Goal: Information Seeking & Learning: Learn about a topic

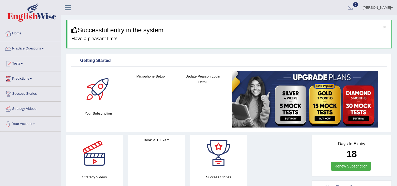
drag, startPoint x: 25, startPoint y: 47, endPoint x: 25, endPoint y: 50, distance: 2.9
click at [25, 47] on link "Practice Questions" at bounding box center [30, 47] width 60 height 13
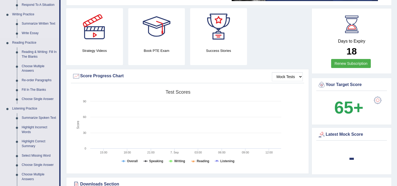
scroll to position [176, 0]
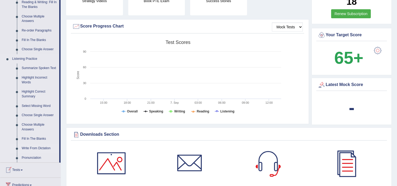
click at [48, 147] on link "Write From Dictation" at bounding box center [39, 149] width 40 height 10
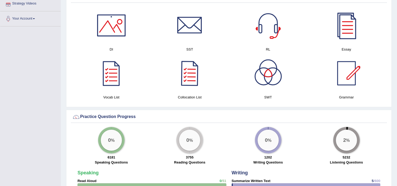
scroll to position [274, 0]
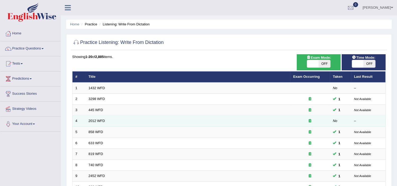
click at [102, 118] on td "2012 WFD" at bounding box center [188, 121] width 205 height 11
click at [102, 122] on link "2012 WFD" at bounding box center [97, 121] width 16 height 4
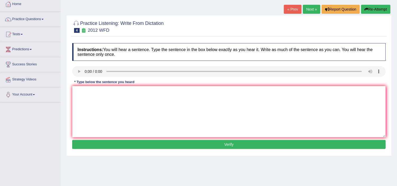
scroll to position [29, 0]
click at [178, 131] on textarea at bounding box center [228, 111] width 313 height 51
click at [97, 94] on textarea at bounding box center [228, 111] width 313 height 51
click at [89, 91] on textarea "There is a great development of this the topic." at bounding box center [228, 111] width 313 height 51
click at [130, 91] on textarea "There is are a great development of this the topic." at bounding box center [228, 111] width 313 height 51
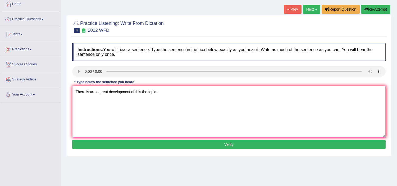
click at [155, 91] on textarea "There is are a great development of this the topic." at bounding box center [228, 111] width 313 height 51
click at [141, 91] on textarea "There is are a great development of this the topic topics." at bounding box center [228, 111] width 313 height 51
type textarea "There is are a great development of this these the topic topics."
click at [183, 146] on button "Verify" at bounding box center [228, 144] width 313 height 9
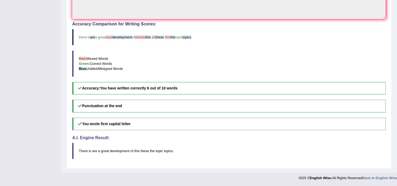
scroll to position [0, 0]
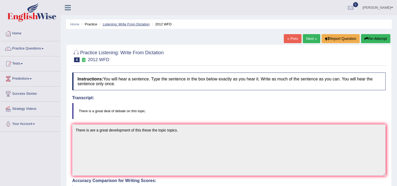
click at [137, 24] on link "Listening: Write From Dictation" at bounding box center [126, 24] width 47 height 4
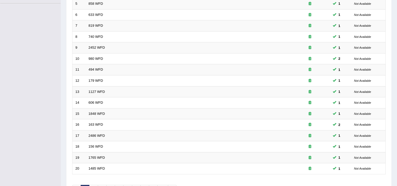
scroll to position [164, 0]
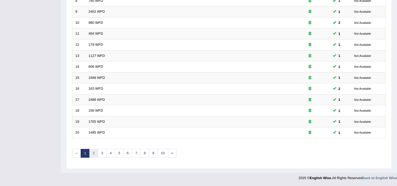
click at [94, 151] on link "2" at bounding box center [93, 153] width 9 height 9
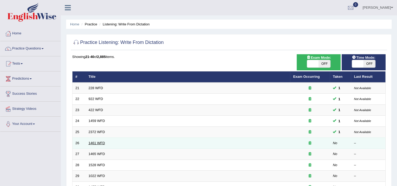
click at [94, 143] on link "1461 WFD" at bounding box center [97, 143] width 16 height 4
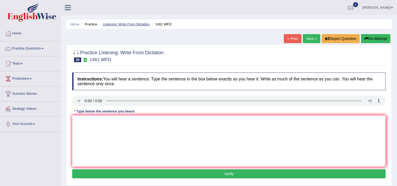
click at [127, 23] on link "Listening: Write From Dictation" at bounding box center [126, 24] width 47 height 4
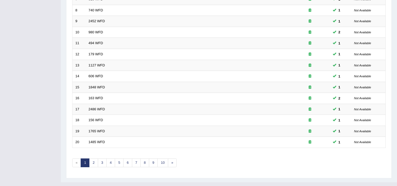
scroll to position [164, 0]
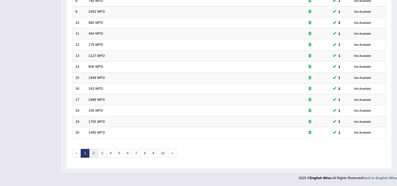
click at [96, 152] on link "2" at bounding box center [93, 153] width 9 height 9
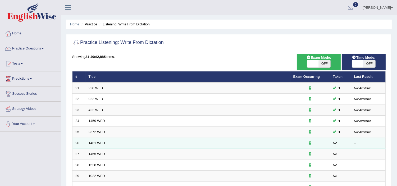
click at [108, 145] on td "1461 WFD" at bounding box center [188, 142] width 205 height 11
click at [100, 140] on td "1461 WFD" at bounding box center [188, 142] width 205 height 11
click at [100, 142] on link "1461 WFD" at bounding box center [97, 143] width 16 height 4
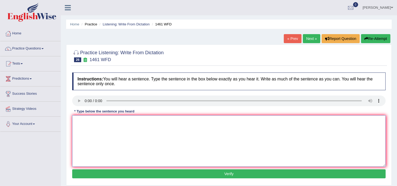
click at [93, 135] on textarea at bounding box center [228, 140] width 313 height 51
type textarea "m"
type textarea "My sister runs a business about small toys."
click at [136, 172] on button "Verify" at bounding box center [228, 173] width 313 height 9
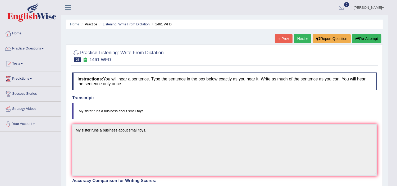
click at [297, 38] on link "Next »" at bounding box center [302, 38] width 17 height 9
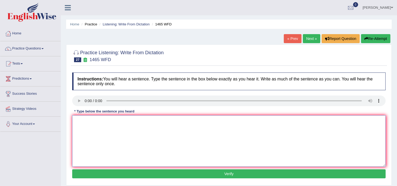
click at [110, 126] on textarea at bounding box center [228, 140] width 313 height 51
type textarea "you can find a complain from the web site."
click at [166, 173] on button "Verify" at bounding box center [228, 173] width 313 height 9
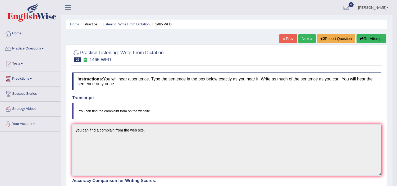
click at [375, 38] on button "Re-Attempt" at bounding box center [370, 38] width 29 height 9
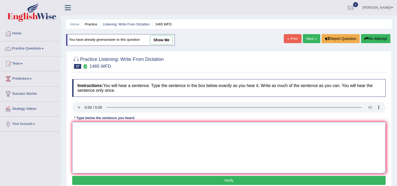
click at [83, 139] on textarea at bounding box center [228, 147] width 313 height 51
type textarea "y"
click at [128, 126] on textarea "You can find the complaint from the website." at bounding box center [228, 147] width 313 height 51
type textarea "You can find the complaint from on the website."
click at [210, 181] on button "Verify" at bounding box center [228, 180] width 313 height 9
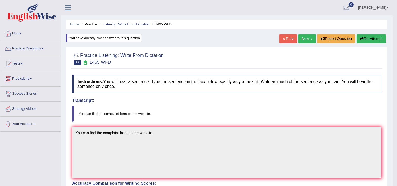
click at [302, 38] on link "Next »" at bounding box center [306, 38] width 17 height 9
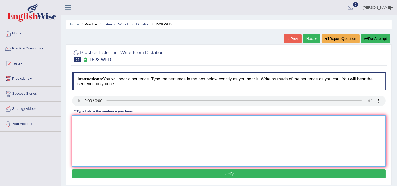
click at [83, 125] on textarea at bounding box center [228, 140] width 313 height 51
type textarea "w"
type textarea "We are looking for a introducing new method about both practicals and ingredian…"
click at [135, 172] on button "Verify" at bounding box center [228, 173] width 313 height 9
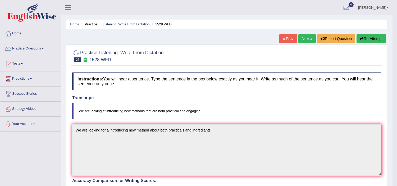
click at [367, 38] on button "Re-Attempt" at bounding box center [370, 38] width 29 height 9
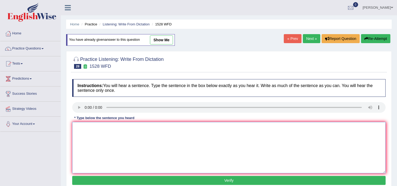
click at [93, 131] on textarea at bounding box center [228, 147] width 313 height 51
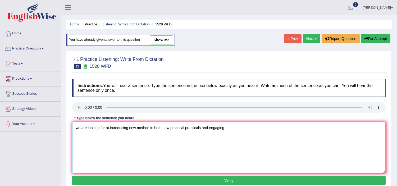
click at [150, 127] on textarea "we are looking for at introducing new method in both new practical practicals a…" at bounding box center [228, 147] width 313 height 51
type textarea "we are looking for at introducing new method methods in both new practical prac…"
click at [175, 181] on button "Verify" at bounding box center [228, 180] width 313 height 9
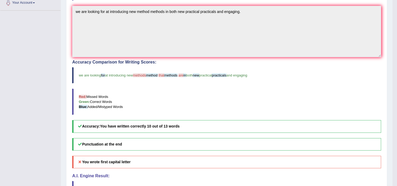
scroll to position [133, 0]
